Goal: Information Seeking & Learning: Learn about a topic

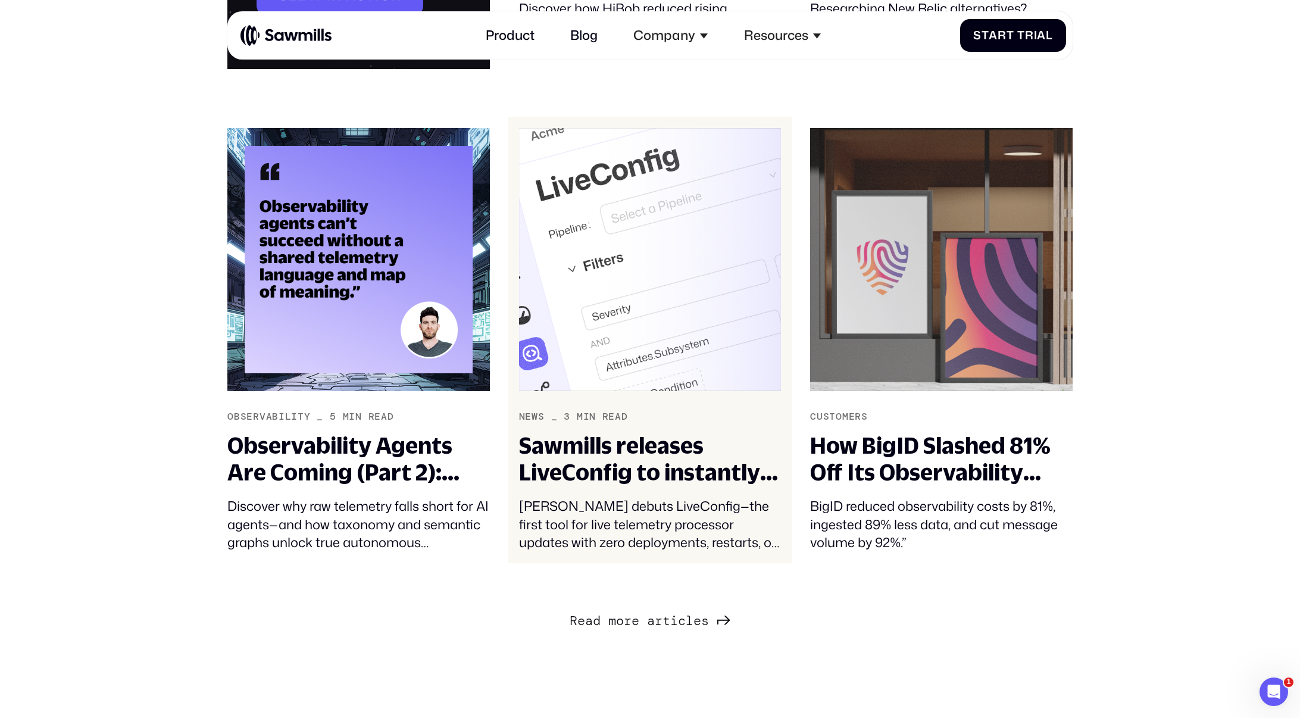
scroll to position [1673, 0]
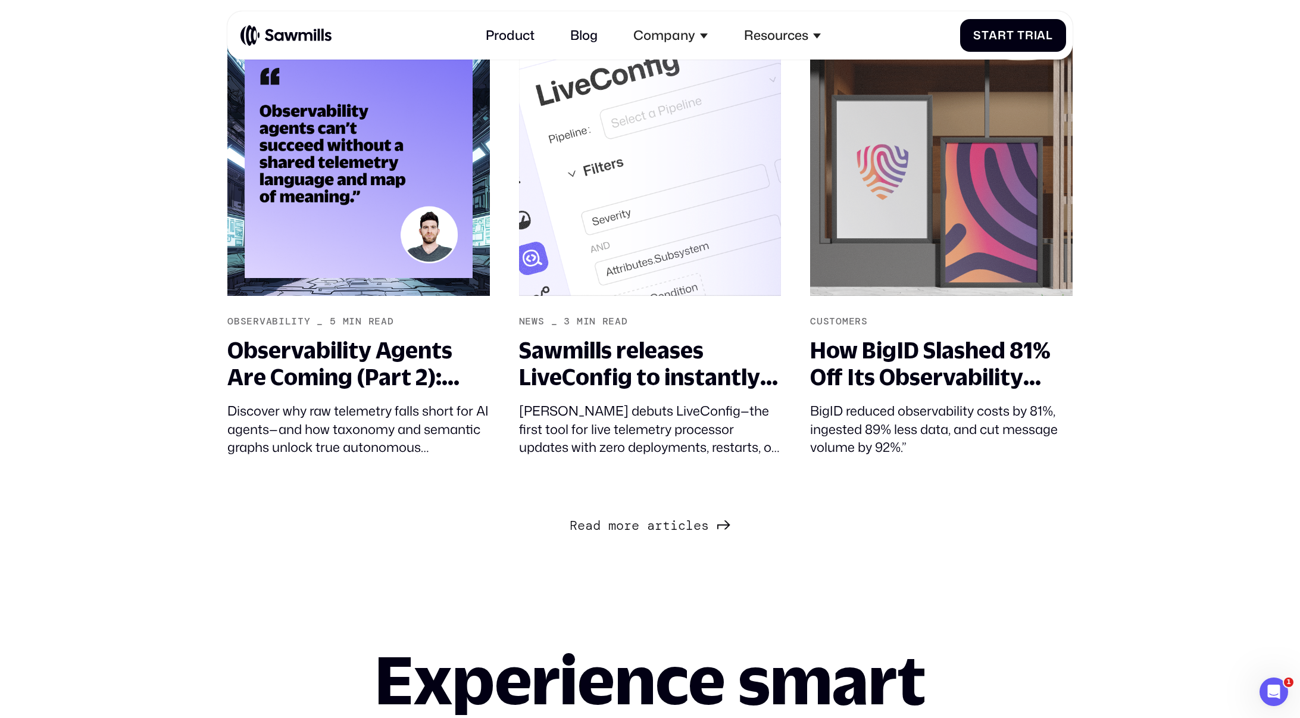
click at [706, 528] on span "s" at bounding box center [705, 525] width 8 height 15
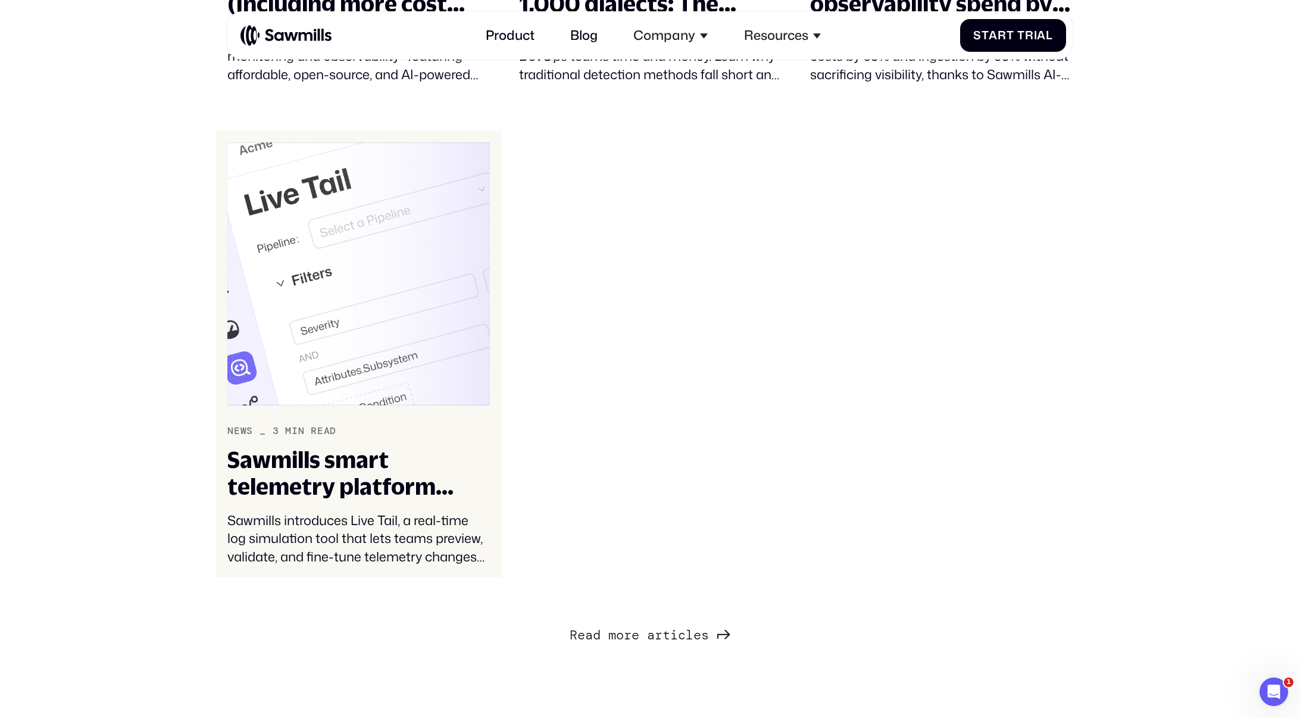
scroll to position [3517, 0]
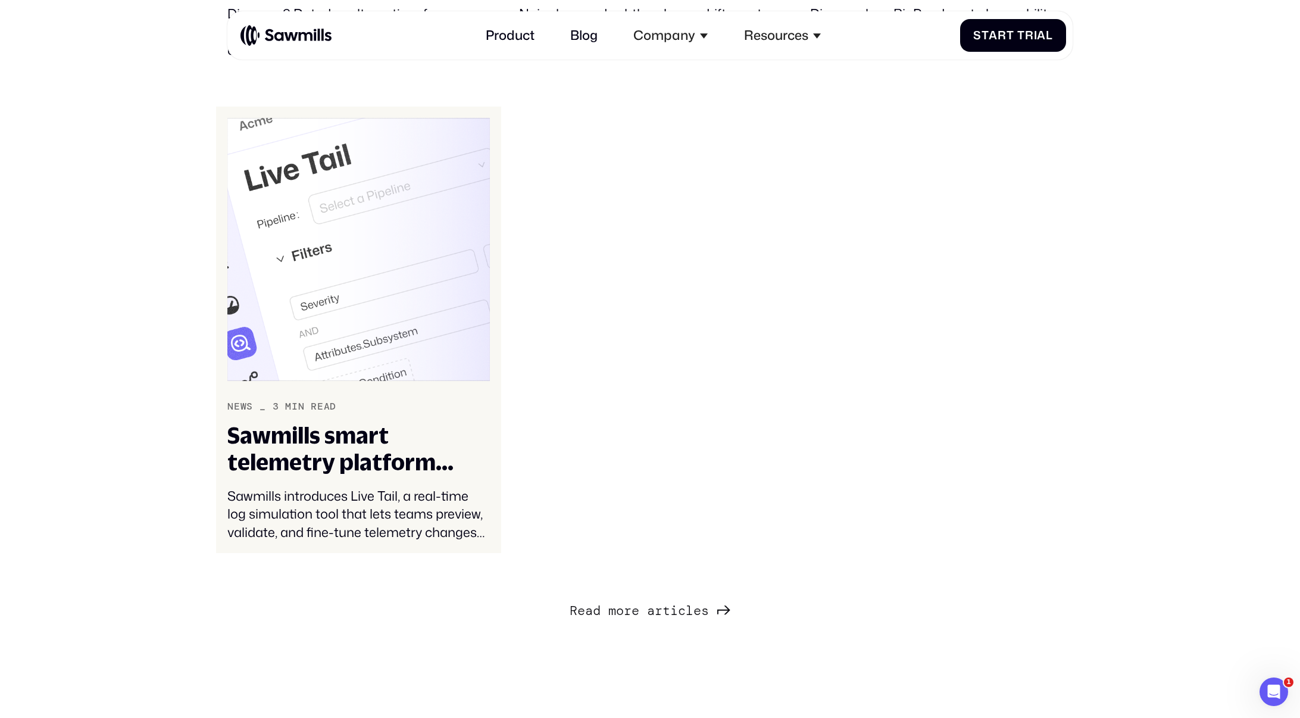
click at [341, 455] on div "Sawmills smart telemetry platform adds Live Tail to help visualize telemetry ch…" at bounding box center [358, 449] width 262 height 54
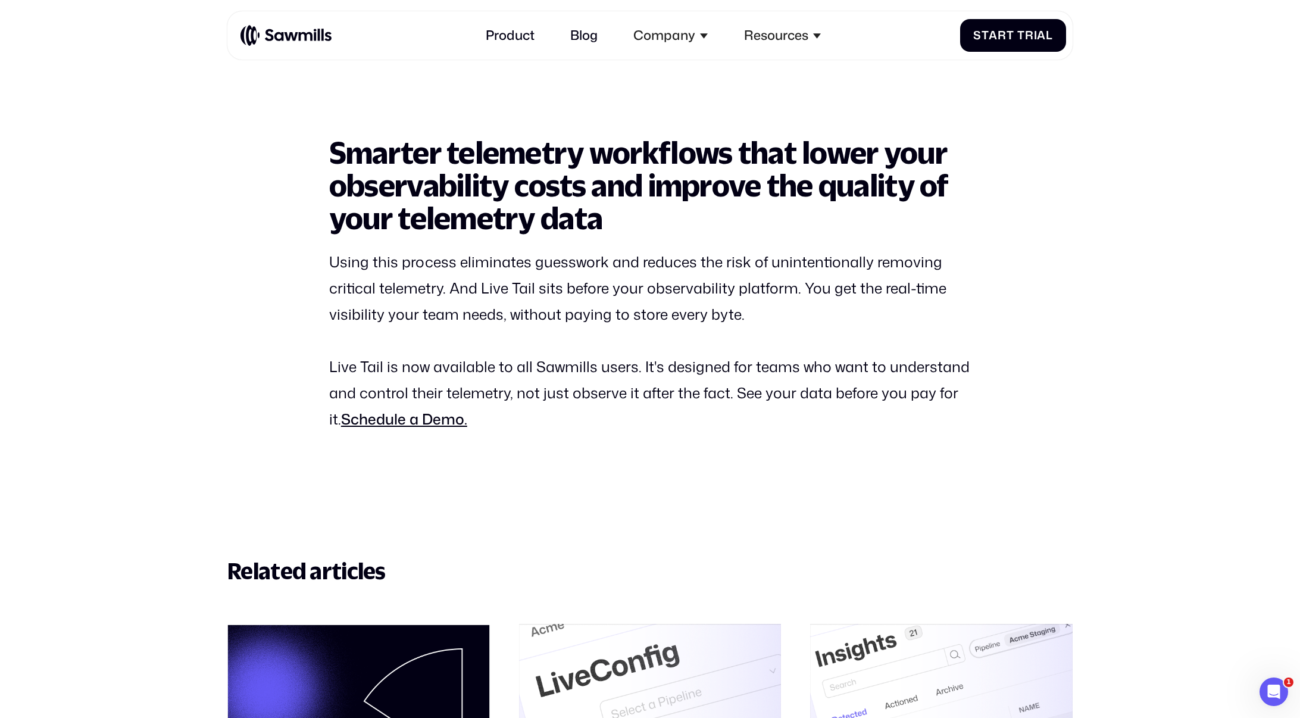
scroll to position [3713, 0]
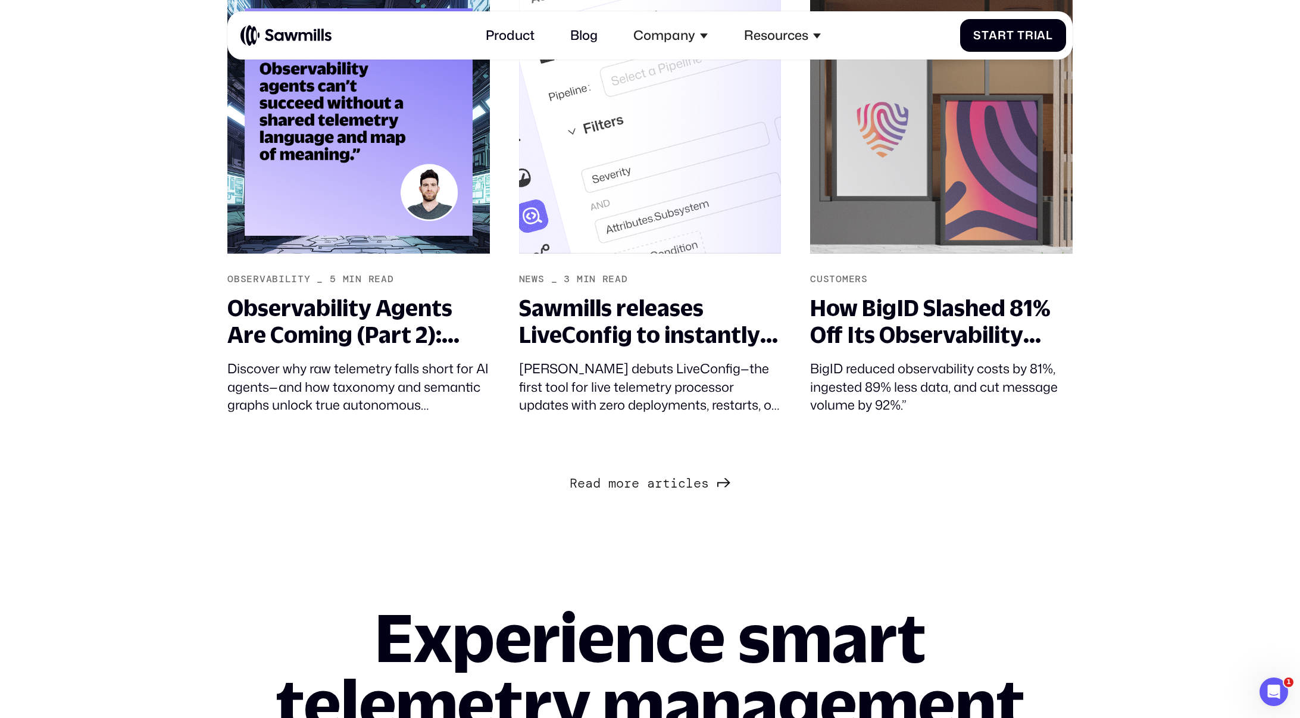
scroll to position [1713, 0]
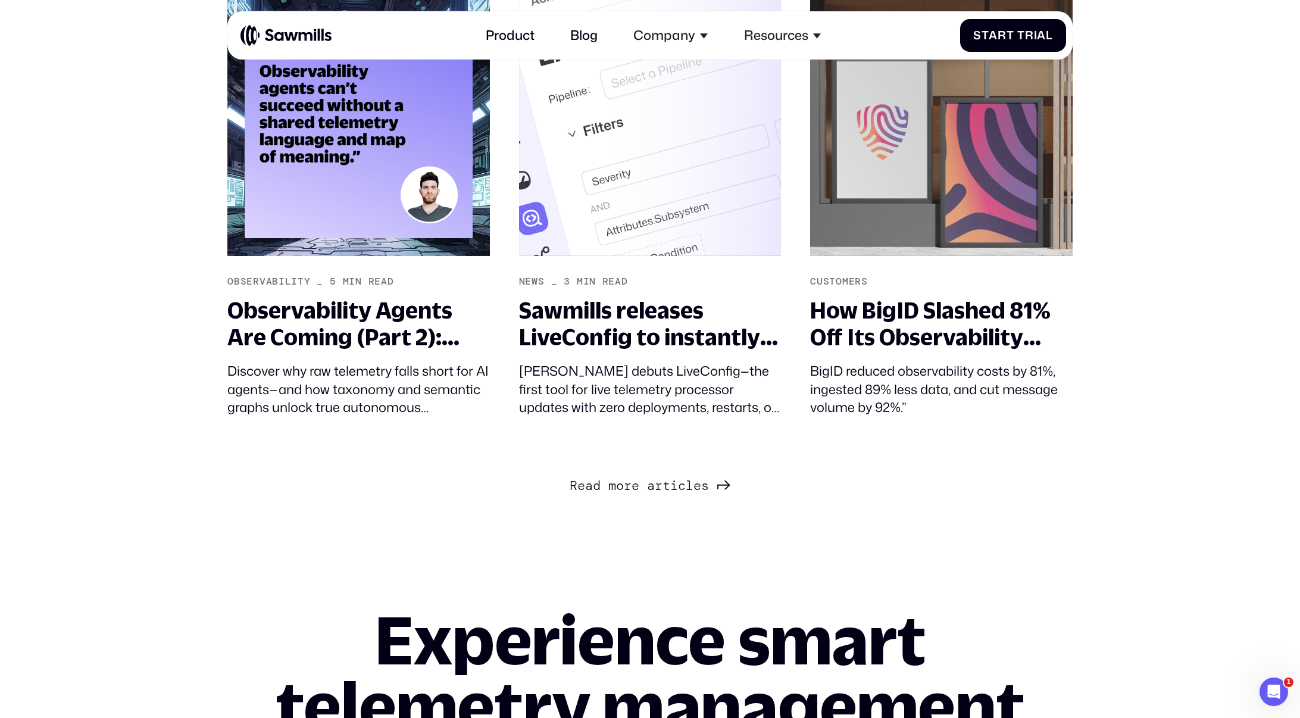
click at [714, 487] on link "R e a d m o r e a r t i c l e s R e a d m o r e a r t i c l e s" at bounding box center [650, 484] width 160 height 23
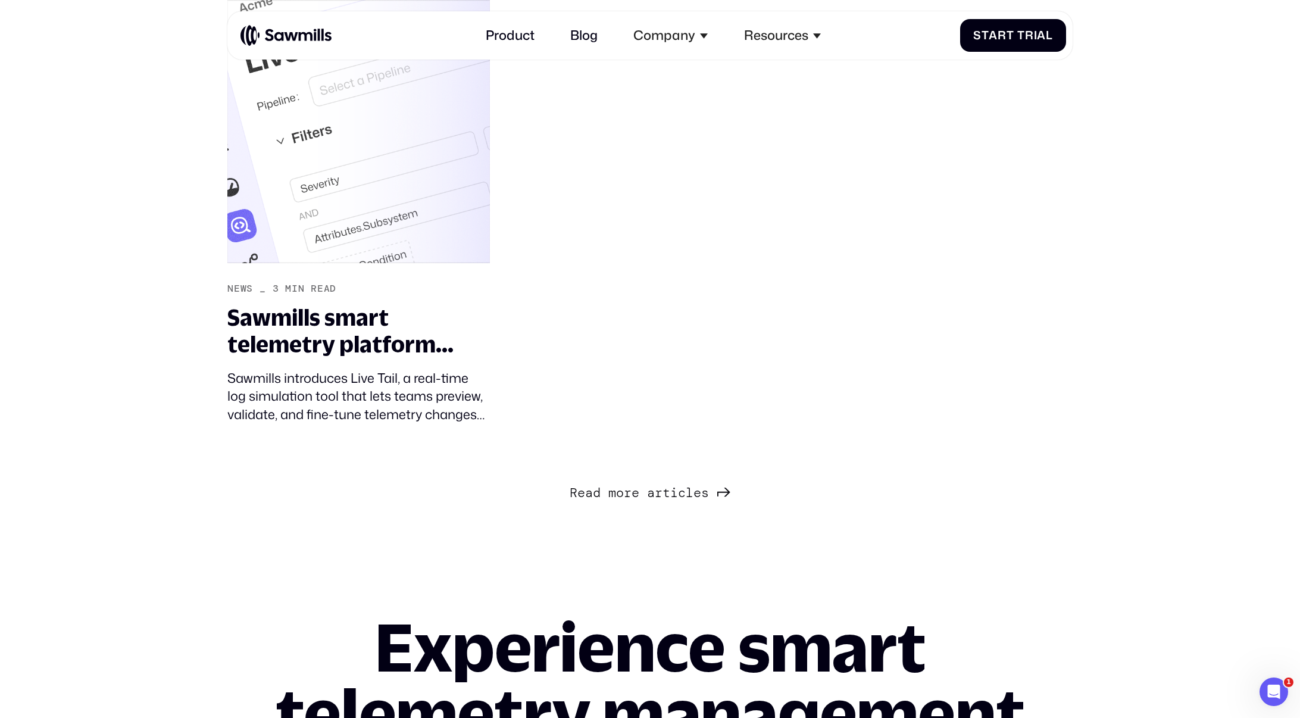
scroll to position [3666, 0]
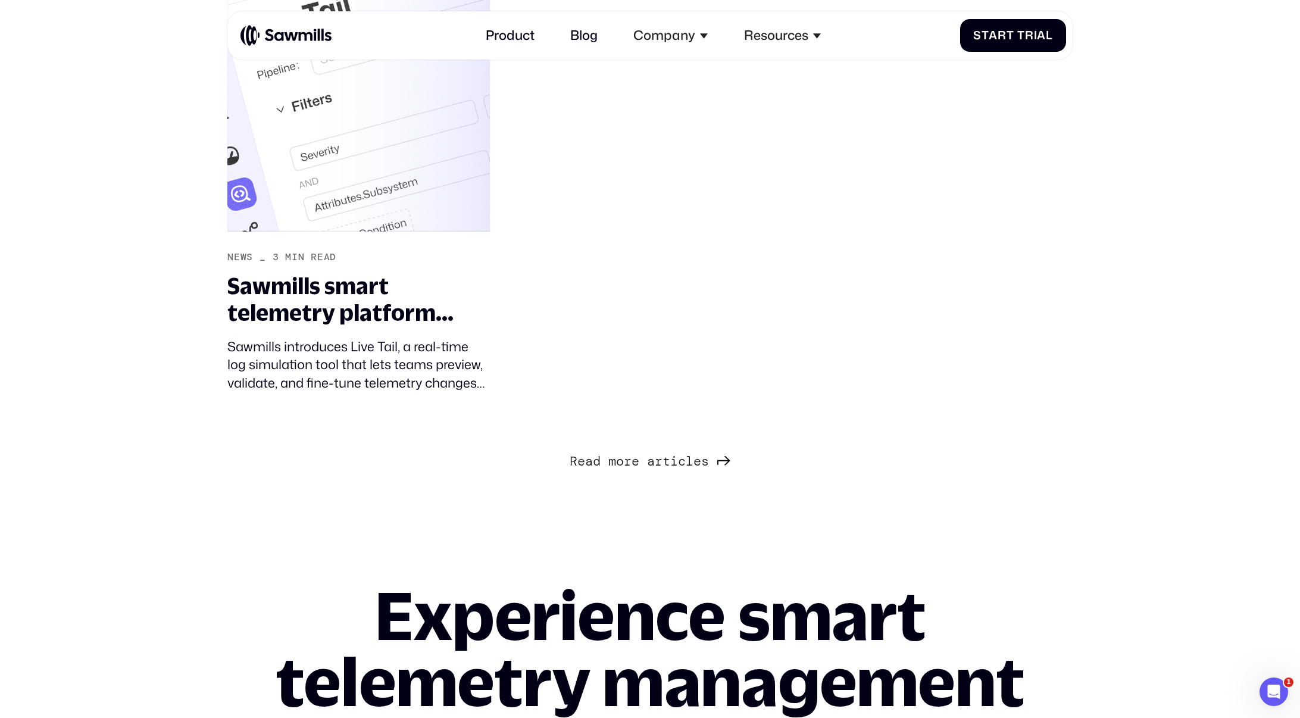
click at [699, 470] on link "R e a d m o r e a r t i c l e s R e a d m o r e a r t i c l e s" at bounding box center [650, 460] width 160 height 23
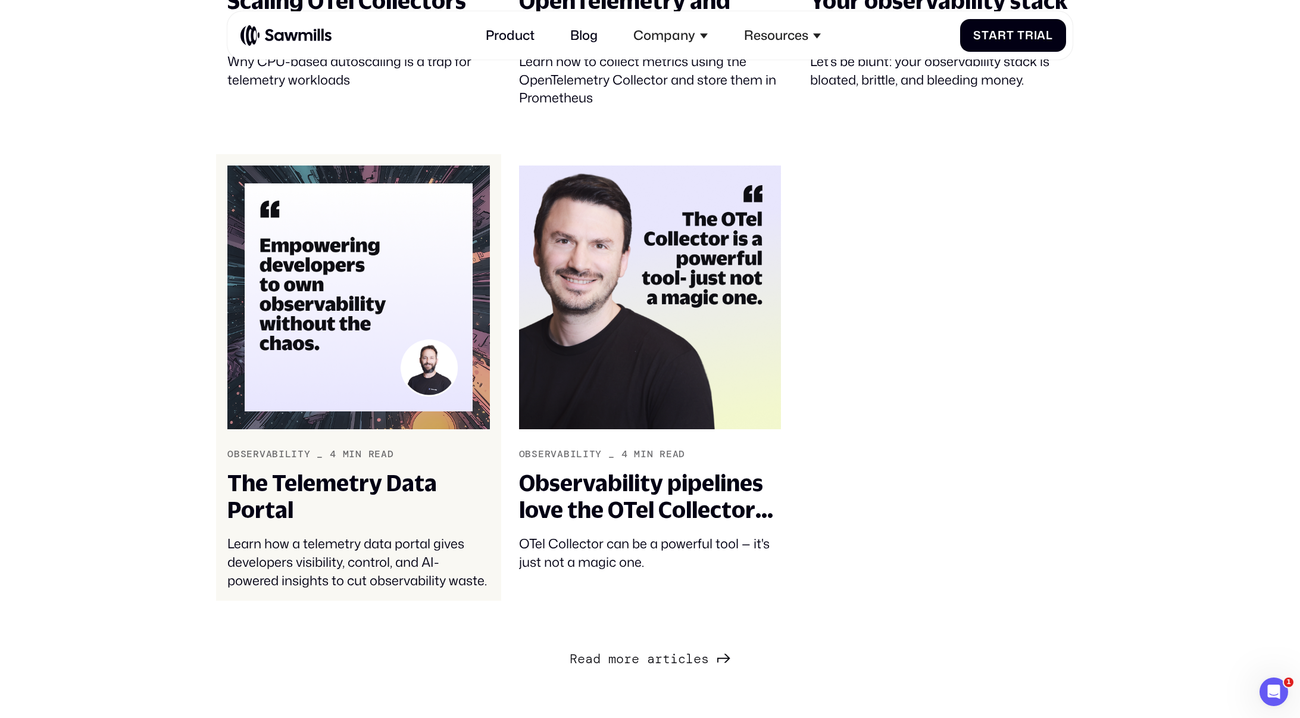
scroll to position [4918, 0]
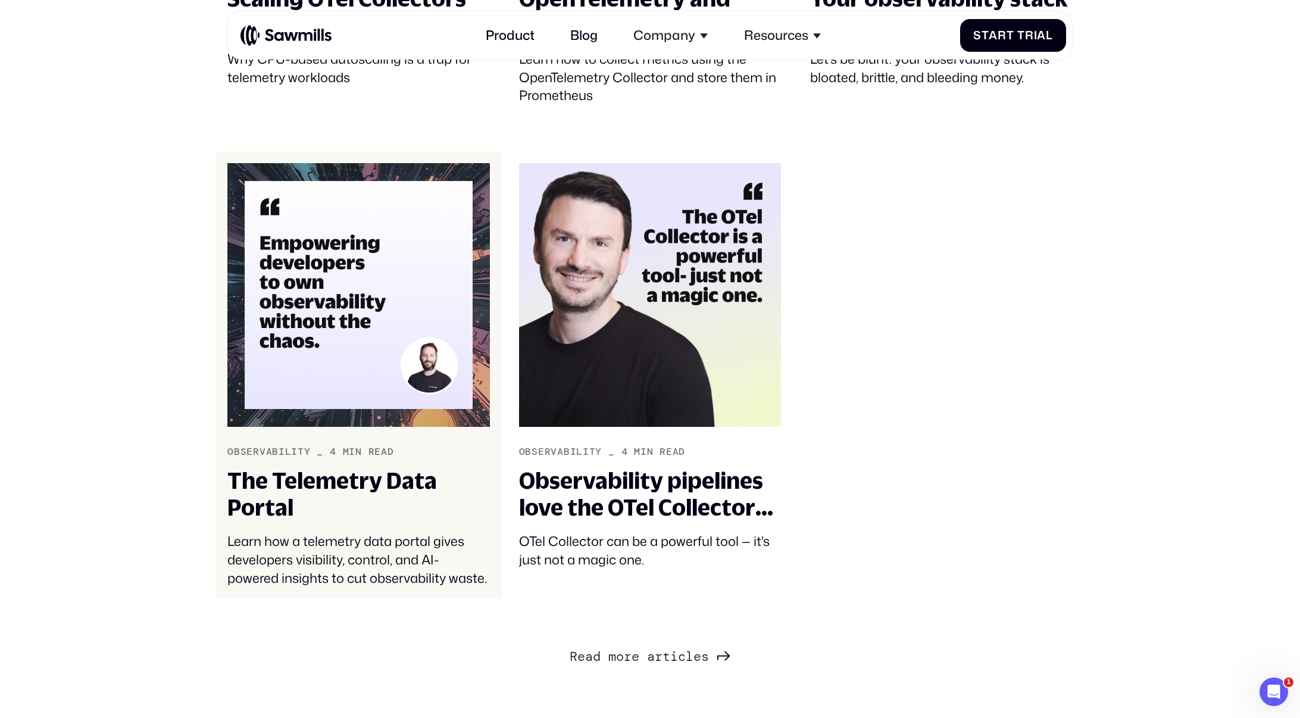
click at [363, 485] on div "The Telemetry Data Portal" at bounding box center [358, 494] width 262 height 54
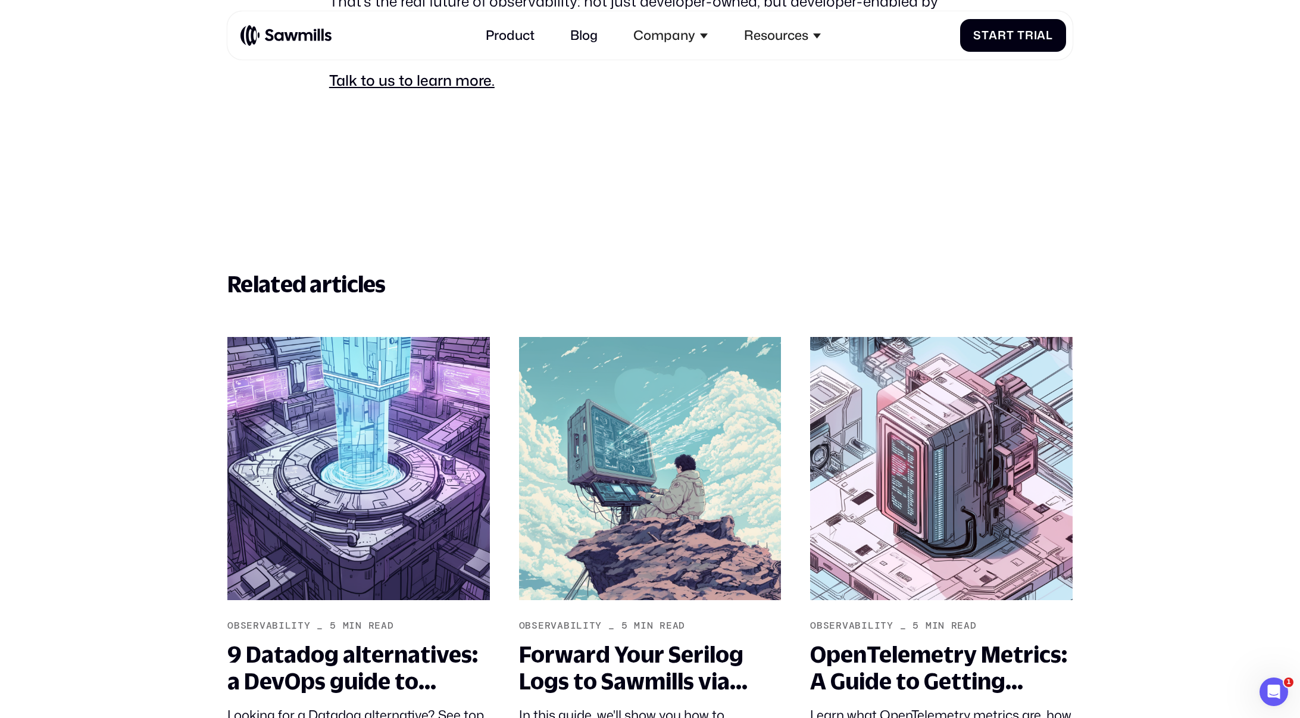
scroll to position [4521, 0]
